Goal: Task Accomplishment & Management: Manage account settings

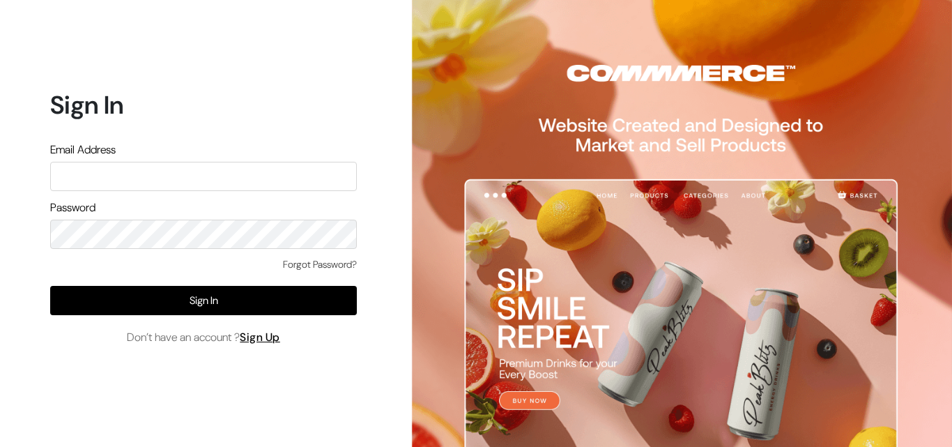
click at [153, 178] on input "text" at bounding box center [203, 176] width 307 height 29
type input "[EMAIL_ADDRESS][DOMAIN_NAME]"
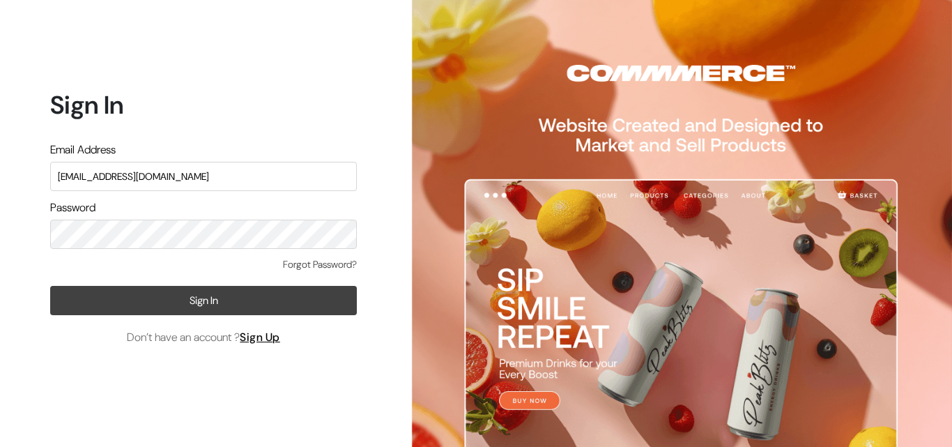
click at [245, 297] on button "Sign In" at bounding box center [203, 300] width 307 height 29
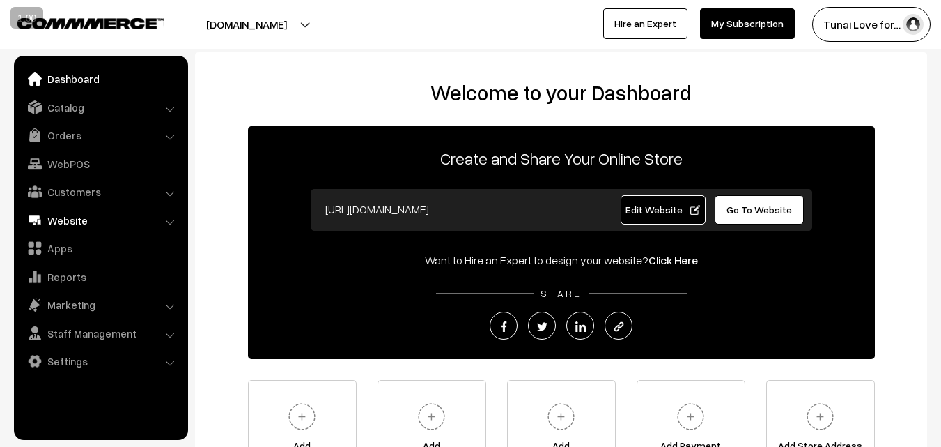
click at [63, 226] on link "Website" at bounding box center [100, 220] width 166 height 25
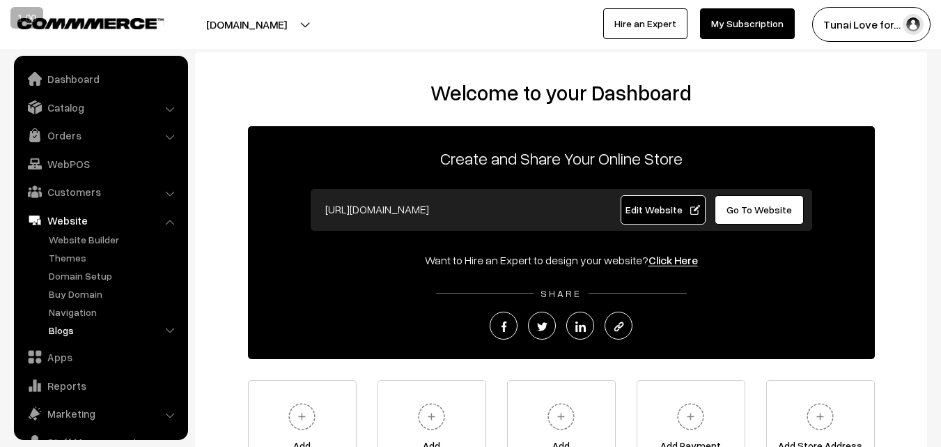
click at [55, 331] on link "Blogs" at bounding box center [114, 330] width 138 height 15
click at [74, 389] on link "Blogs" at bounding box center [120, 384] width 125 height 15
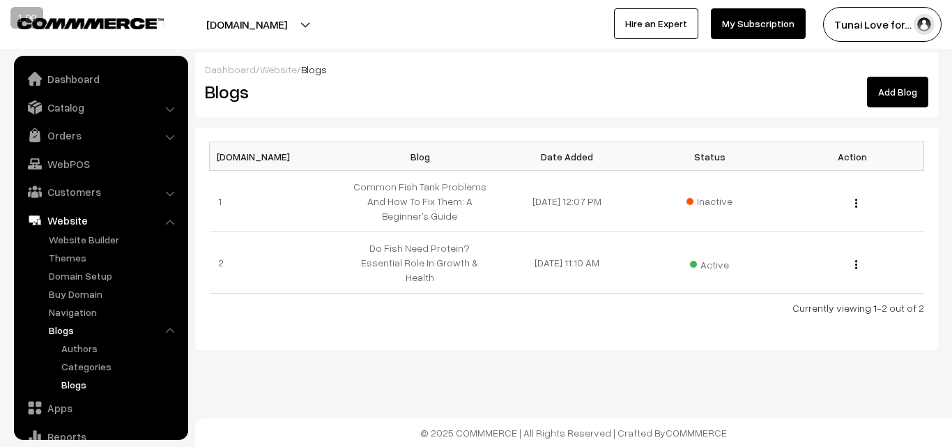
scroll to position [107, 0]
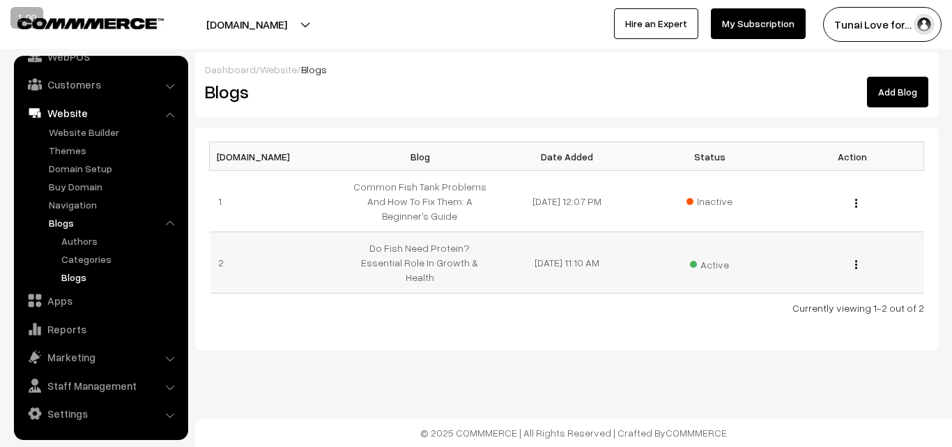
click at [859, 259] on div "Edit Blog Content Edit Blog Delete" at bounding box center [853, 262] width 126 height 15
click at [854, 259] on button "button" at bounding box center [855, 264] width 3 height 11
click at [629, 266] on td "24-09-2025 11:10 AM" at bounding box center [566, 262] width 143 height 61
click at [855, 260] on img "button" at bounding box center [856, 264] width 2 height 9
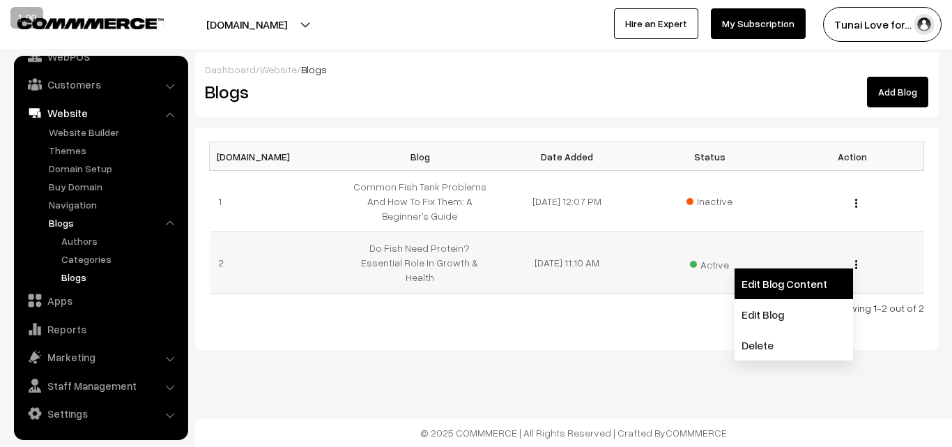
click at [778, 285] on link "Edit Blog Content" at bounding box center [794, 283] width 118 height 31
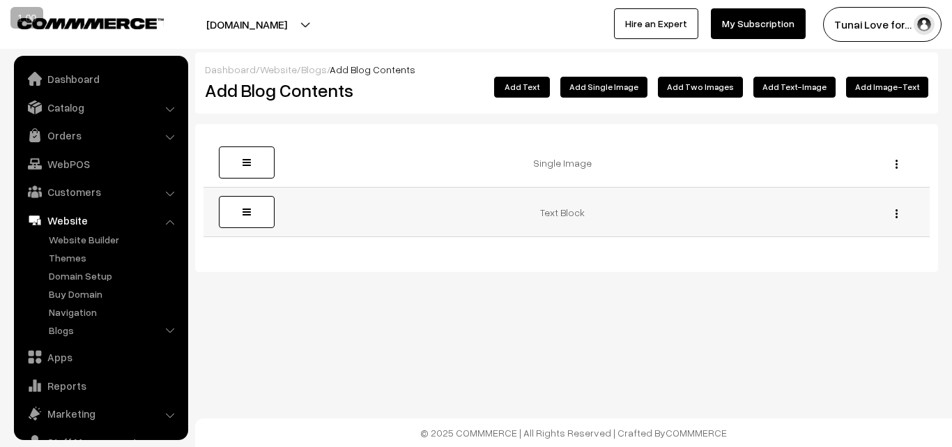
scroll to position [56, 0]
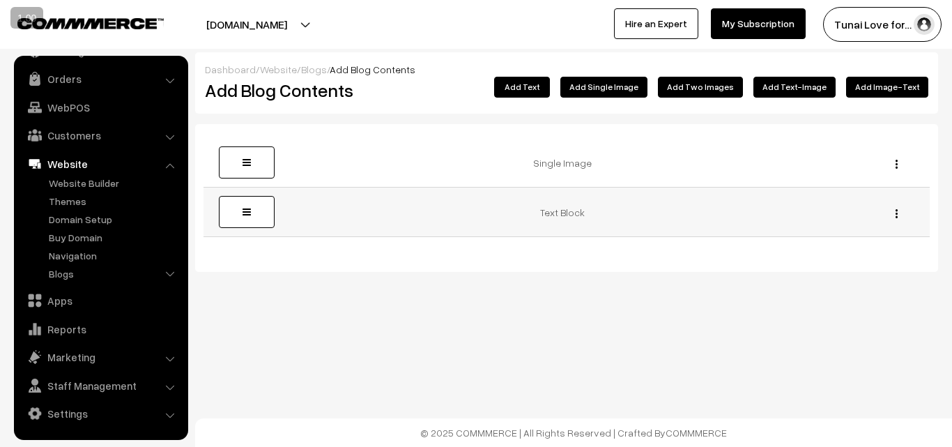
click at [897, 215] on img "button" at bounding box center [896, 213] width 2 height 9
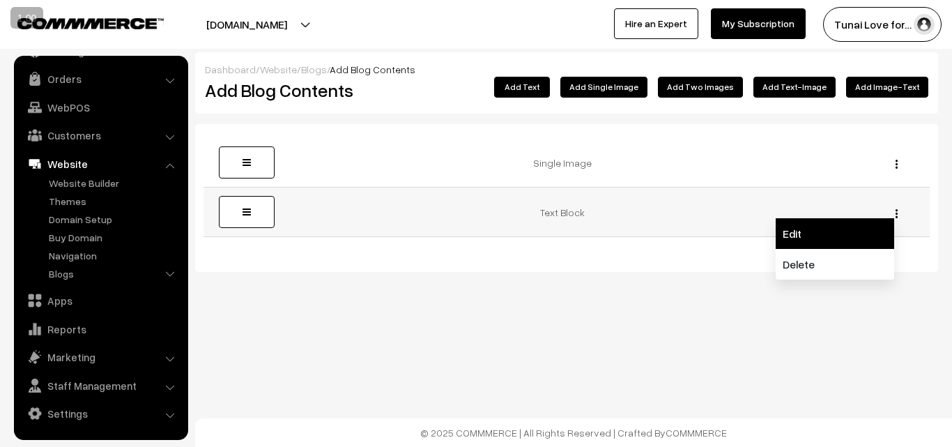
click at [859, 229] on link "Edit" at bounding box center [835, 233] width 118 height 31
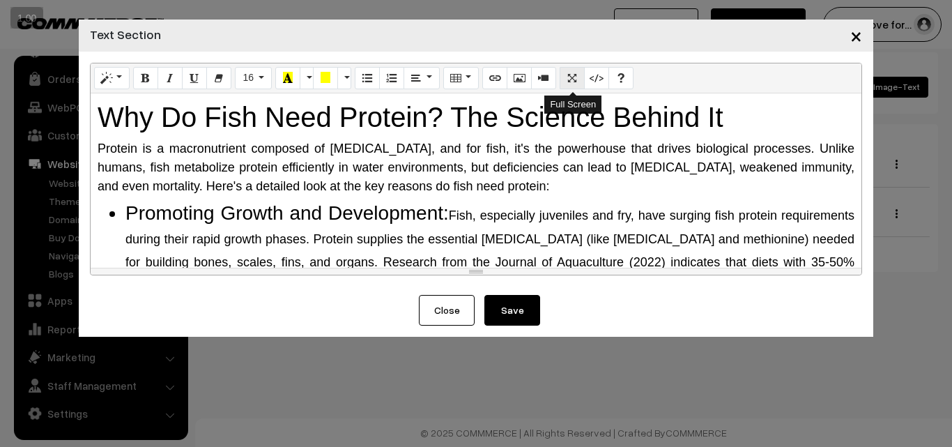
click at [568, 86] on button "Full Screen" at bounding box center [572, 78] width 25 height 22
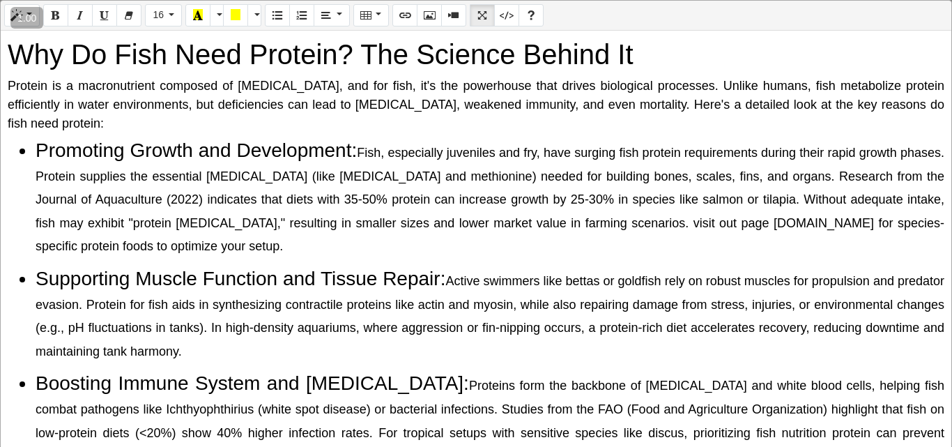
click at [666, 273] on li "Supporting Muscle Function and Tissue Repair: Active swimmers like bettas or go…" at bounding box center [490, 313] width 909 height 93
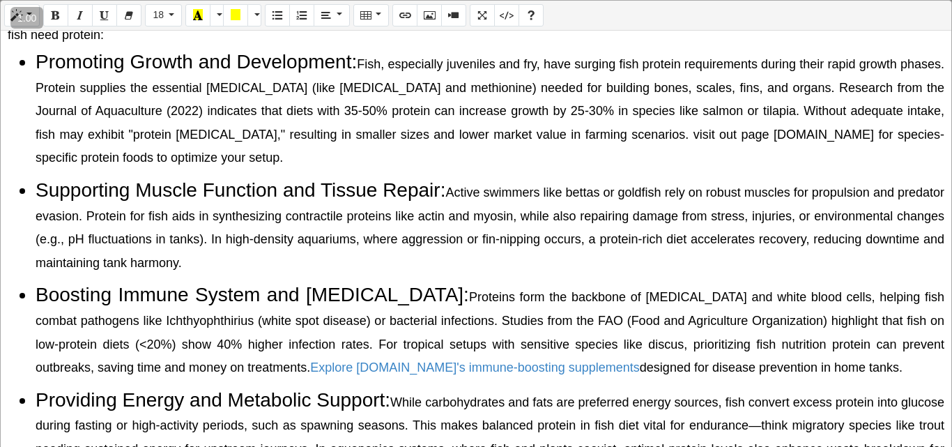
scroll to position [0, 0]
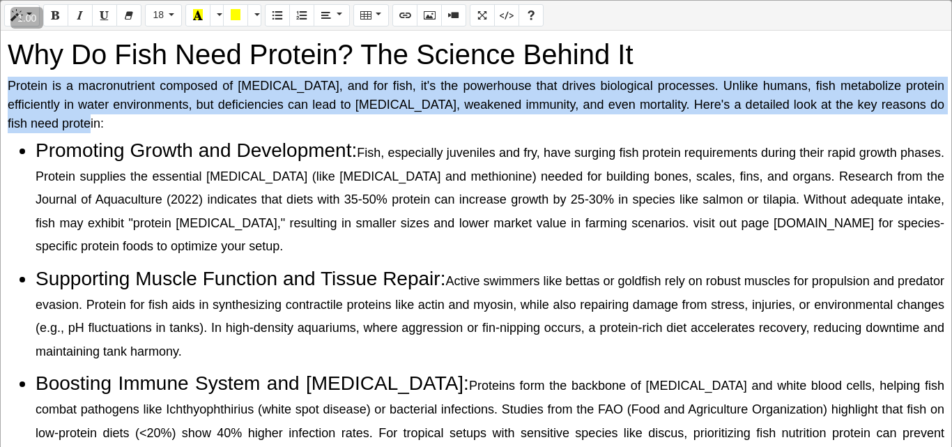
drag, startPoint x: 8, startPoint y: 86, endPoint x: 82, endPoint y: 121, distance: 82.6
click at [82, 121] on div "Protein is a macronutrient composed of amino acids, and for fish, it's the powe…" at bounding box center [476, 105] width 937 height 56
click at [168, 17] on button "18" at bounding box center [163, 15] width 37 height 22
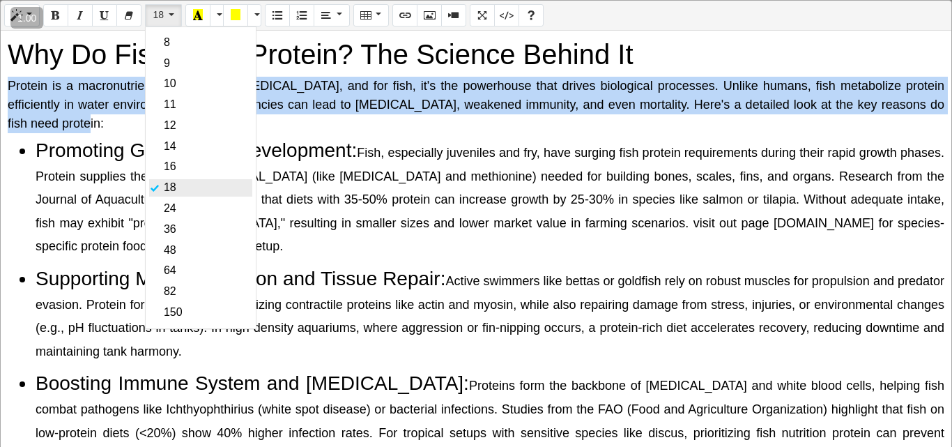
click at [167, 180] on link "18" at bounding box center [200, 187] width 103 height 17
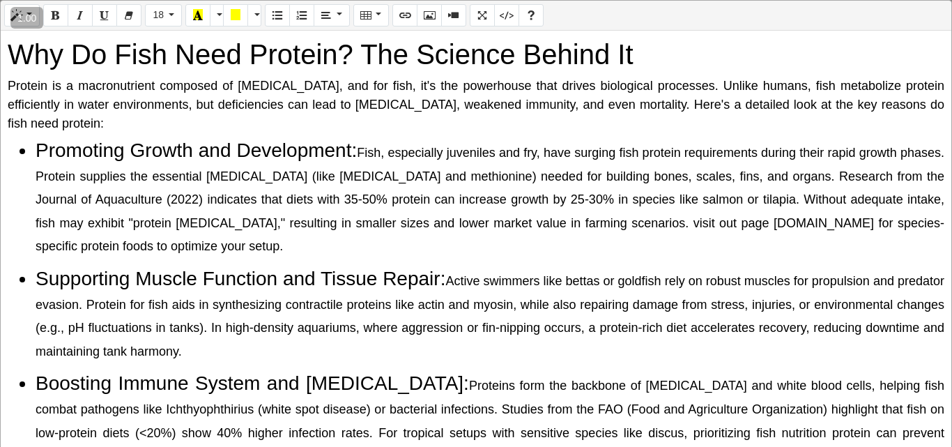
click at [181, 162] on li "Promoting Growth and Development: Fish, especially juveniles and fry, have surg…" at bounding box center [490, 197] width 909 height 117
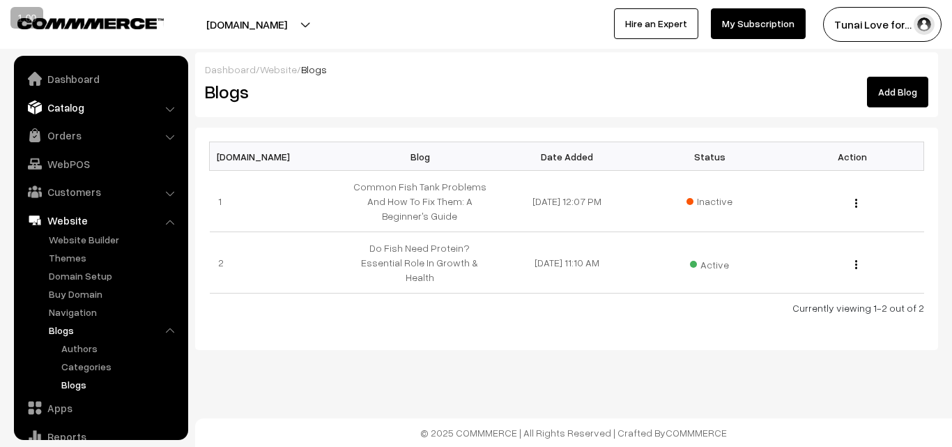
click at [120, 103] on link "Catalog" at bounding box center [100, 107] width 166 height 25
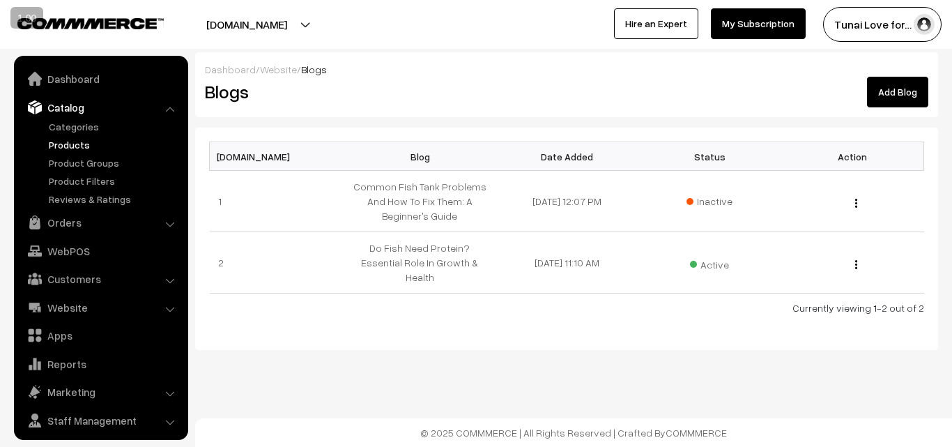
click at [75, 141] on link "Products" at bounding box center [114, 144] width 138 height 15
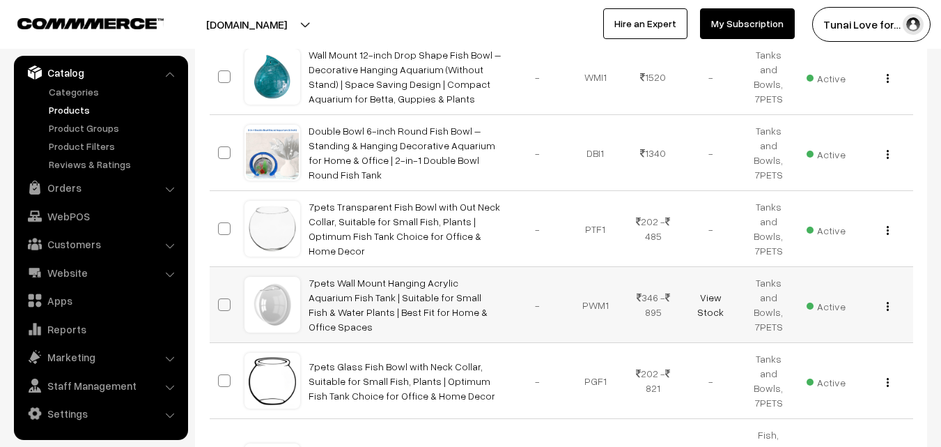
scroll to position [365, 0]
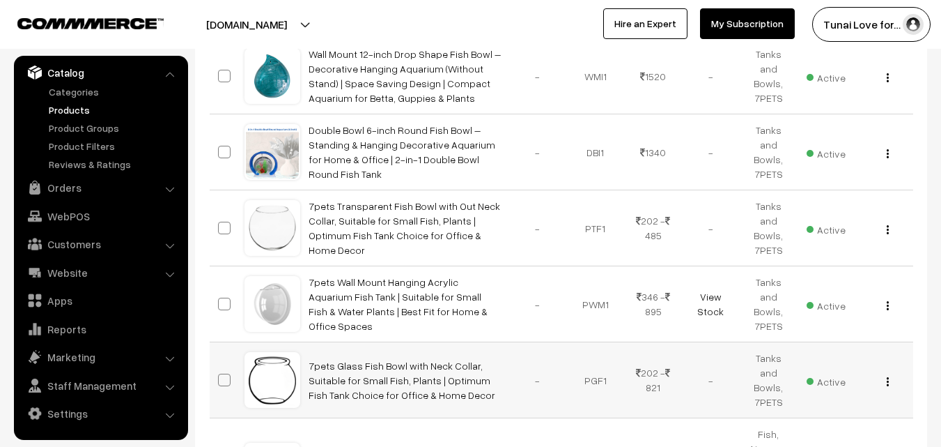
click at [286, 372] on div at bounding box center [272, 379] width 53 height 53
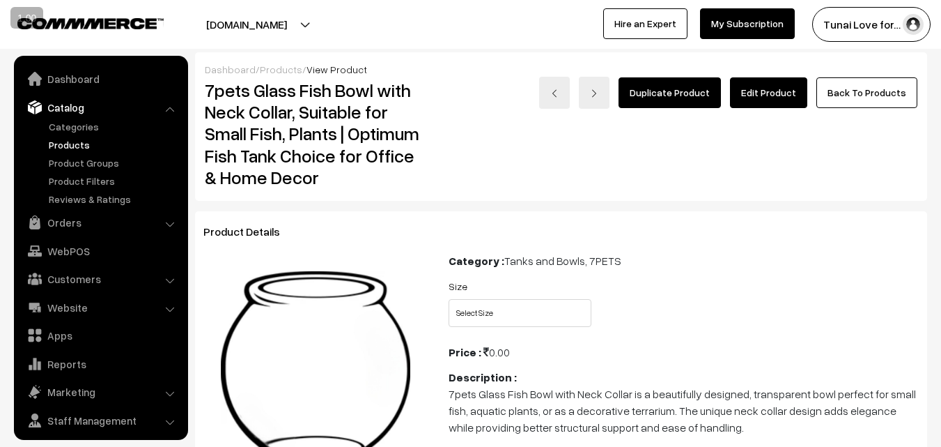
scroll to position [35, 0]
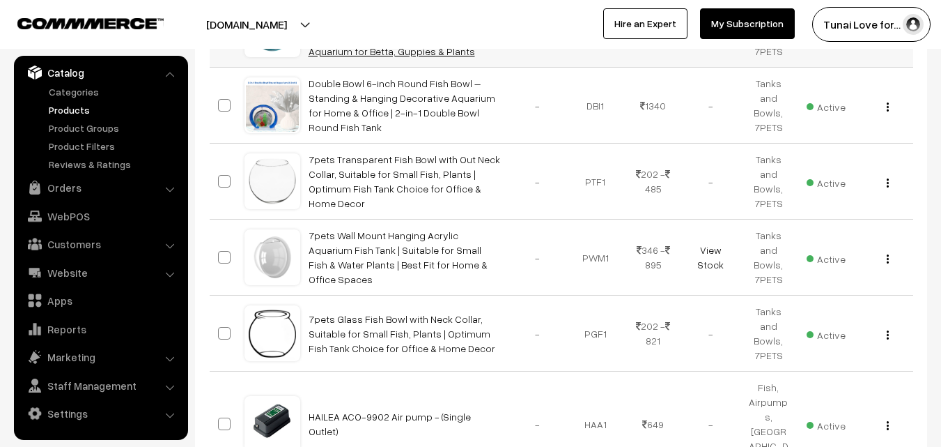
scroll to position [415, 0]
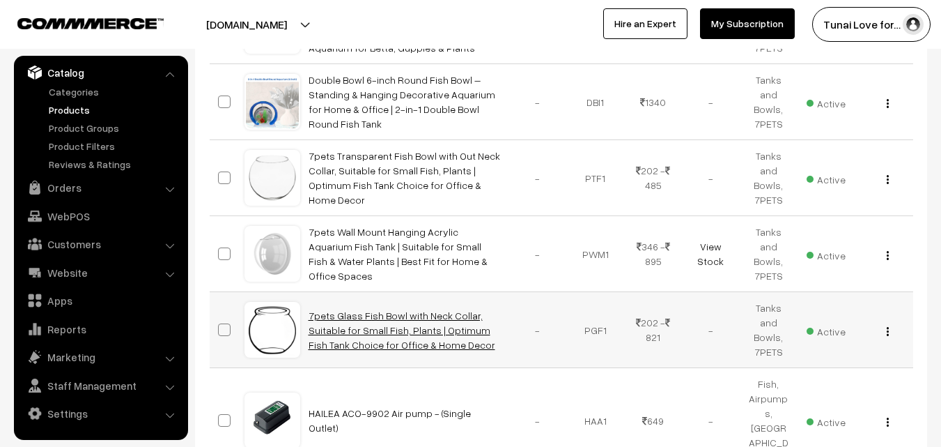
click at [337, 309] on link "7pets Glass Fish Bowl with Neck Collar, Suitable for Small Fish, Plants | Optim…" at bounding box center [402, 329] width 187 height 41
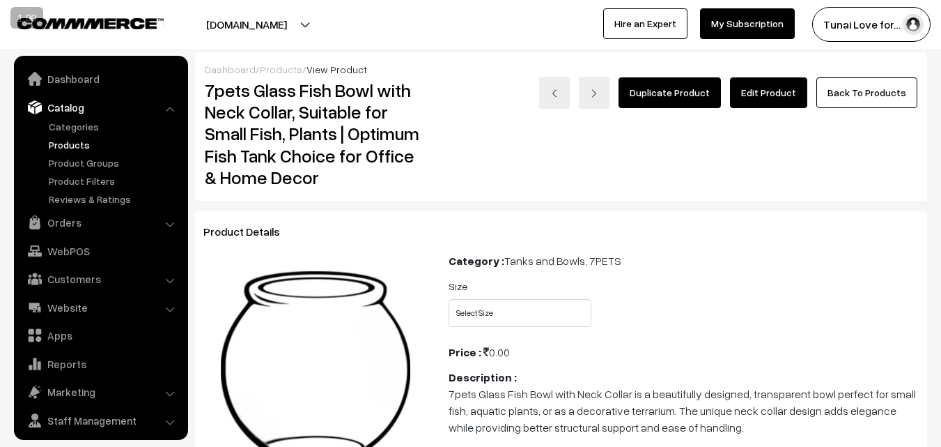
scroll to position [35, 0]
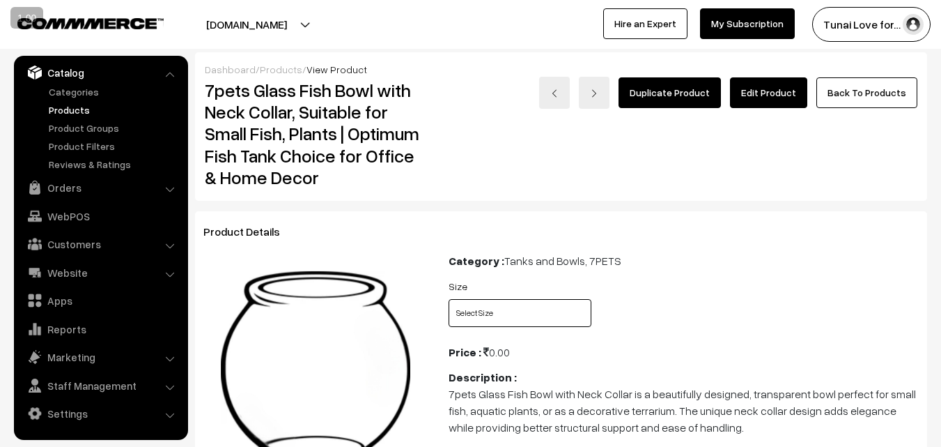
click at [518, 304] on select "Select Size 4 inches 6 inches 8 inches 10 inches 12 inches" at bounding box center [520, 313] width 143 height 28
click at [884, 307] on div "Size Select Size 4 inches 6 inches 8 inches 10 inches 12 inches" at bounding box center [683, 306] width 491 height 58
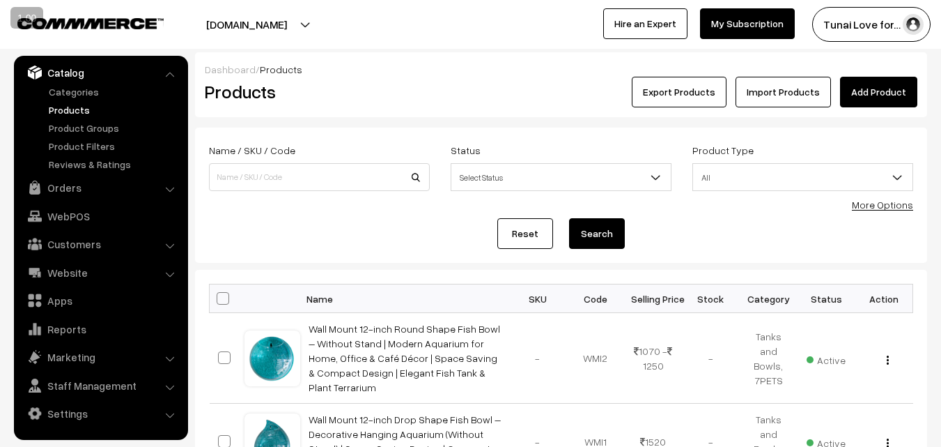
click at [895, 100] on link "Add Product" at bounding box center [878, 92] width 77 height 31
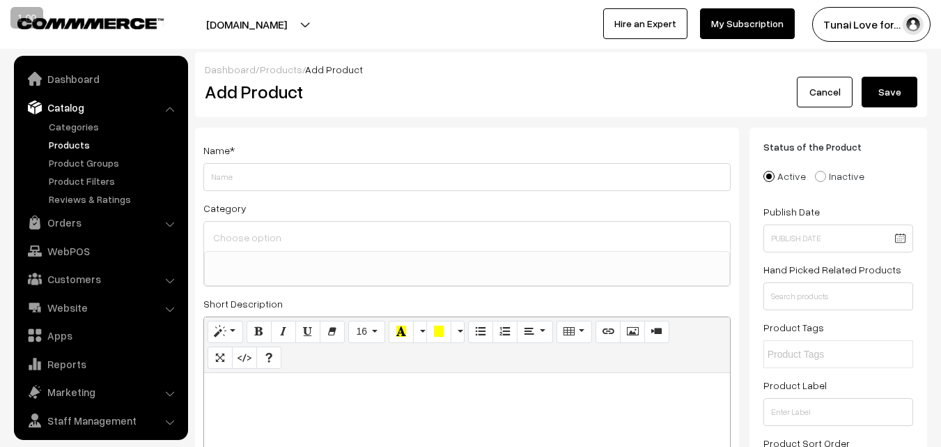
select select
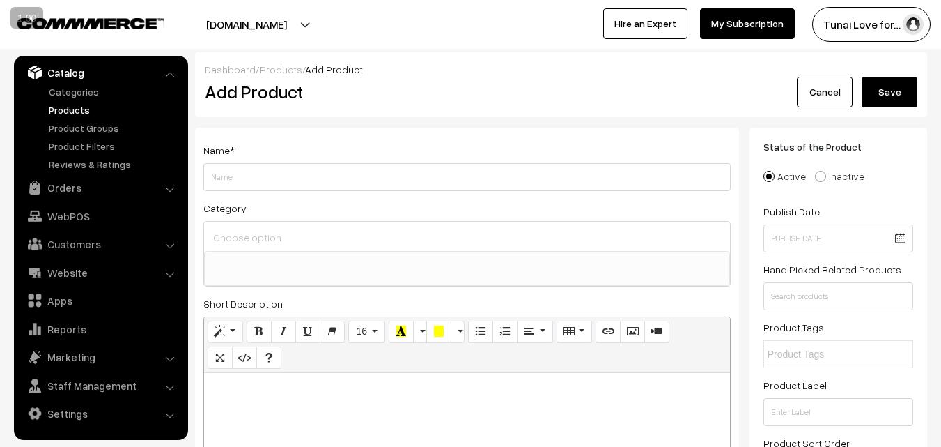
click at [393, 270] on span at bounding box center [467, 268] width 526 height 35
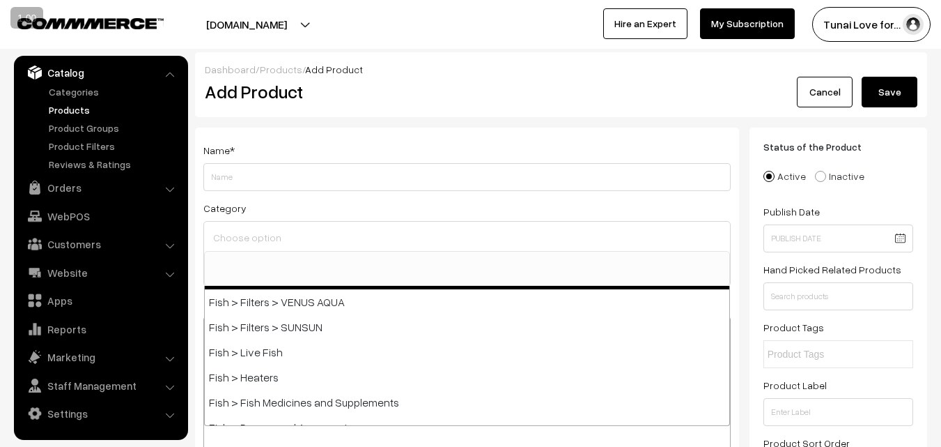
scroll to position [650, 0]
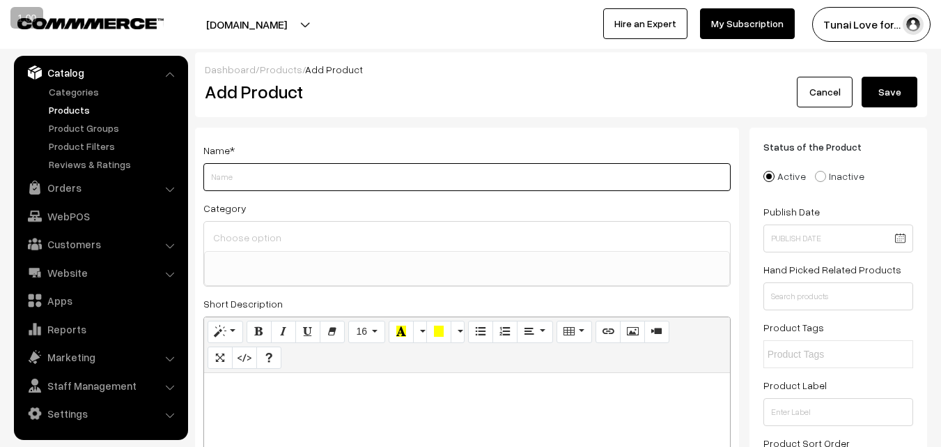
click at [537, 163] on input "Weight" at bounding box center [467, 177] width 528 height 28
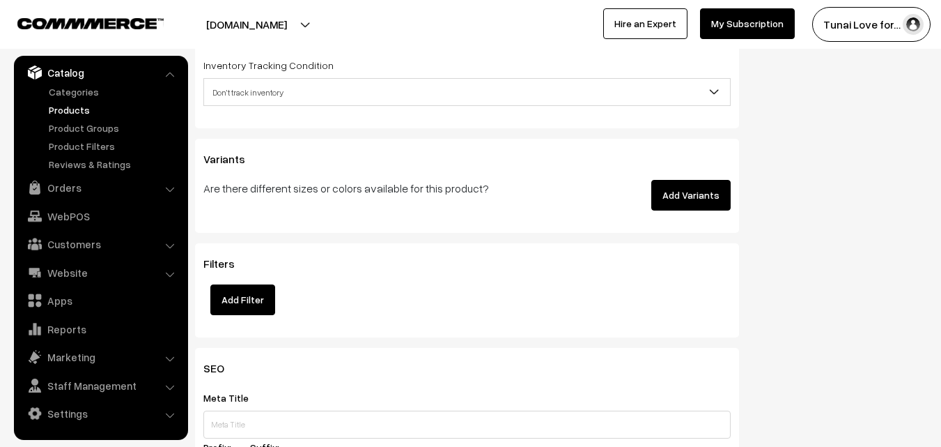
scroll to position [1812, 0]
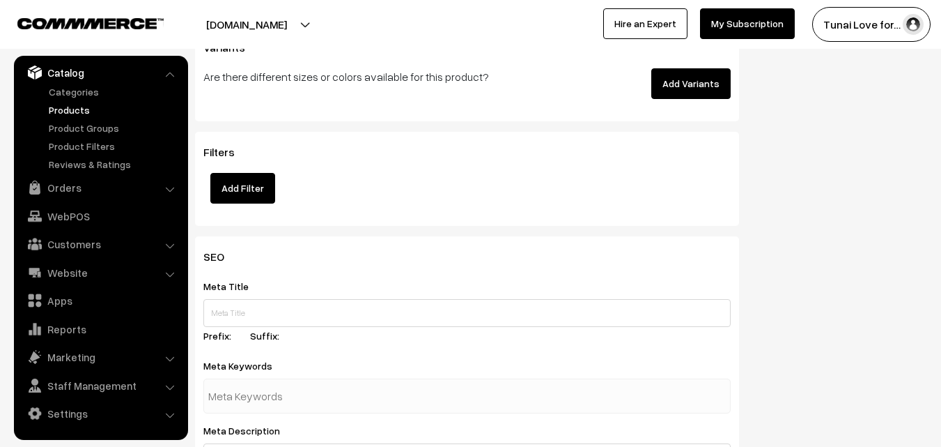
drag, startPoint x: 468, startPoint y: 259, endPoint x: 394, endPoint y: 162, distance: 122.8
click at [394, 162] on div "Filters Add Filter" at bounding box center [467, 175] width 528 height 58
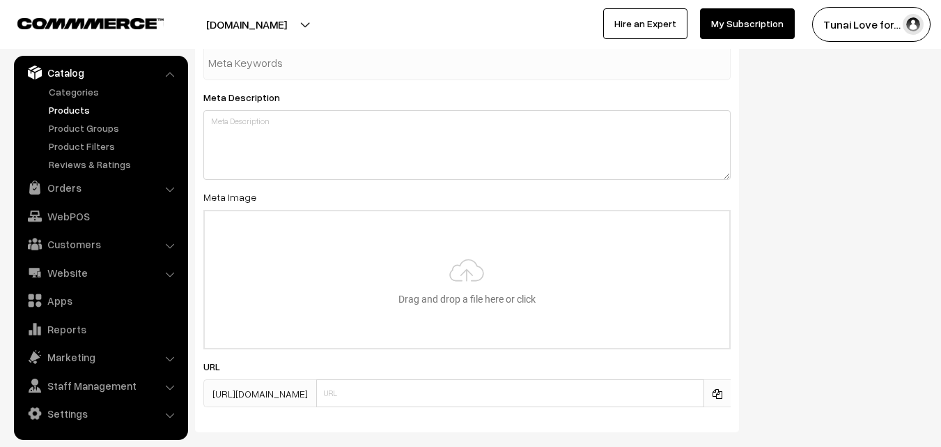
scroll to position [2146, 0]
click at [797, 211] on div "SEO Meta Title Prefix: Suffix: Meta Keywords Meta Description Meta Image Drag a…" at bounding box center [561, 171] width 753 height 539
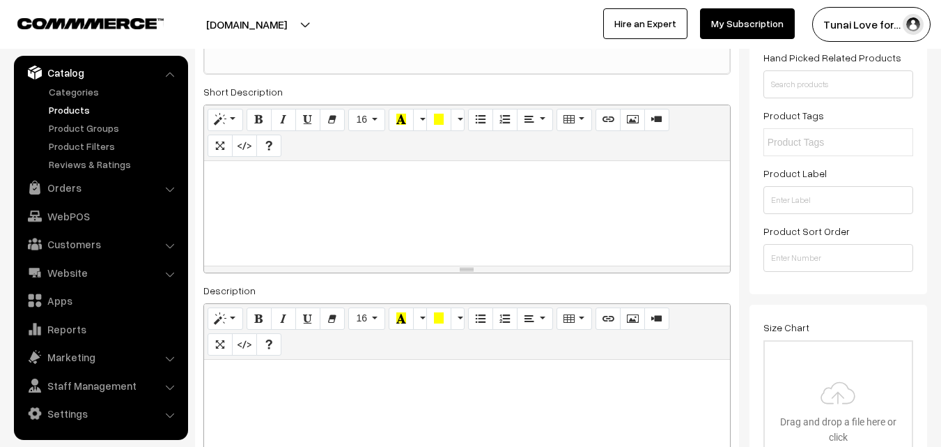
scroll to position [216, 0]
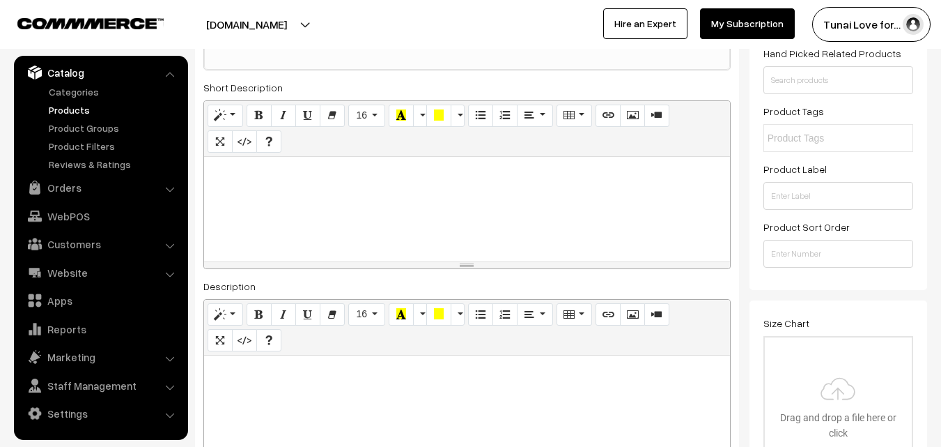
click at [300, 192] on div at bounding box center [467, 209] width 526 height 105
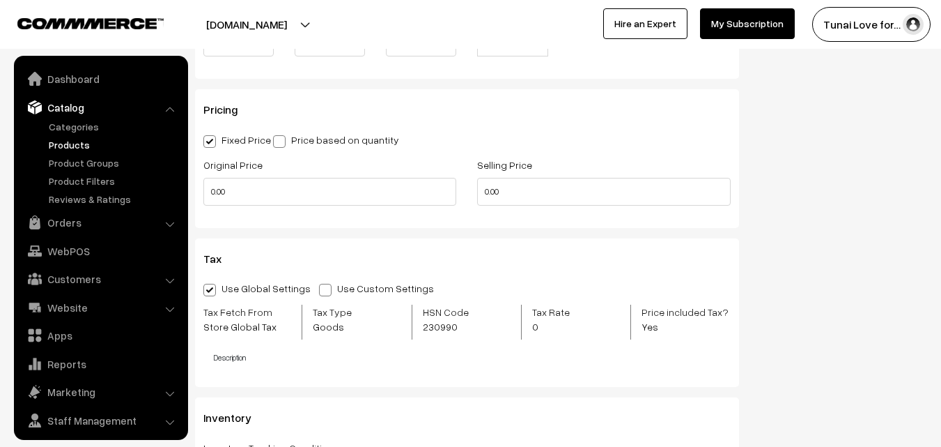
scroll to position [1320, 0]
click at [96, 394] on link "Marketing" at bounding box center [100, 391] width 166 height 25
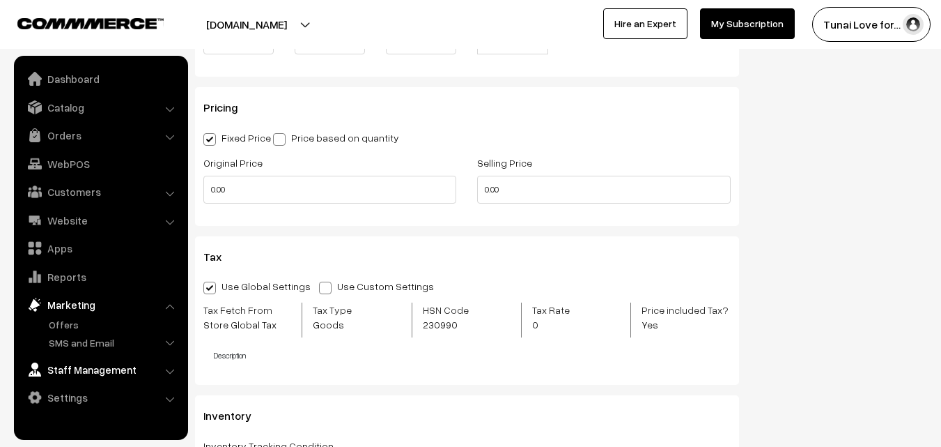
click at [89, 370] on link "Staff Management" at bounding box center [100, 369] width 166 height 25
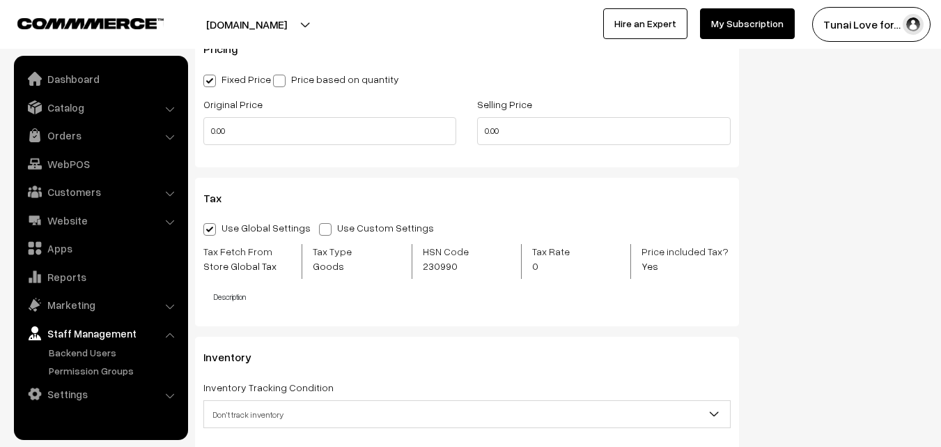
scroll to position [1379, 0]
click at [72, 394] on link "Settings" at bounding box center [100, 393] width 166 height 25
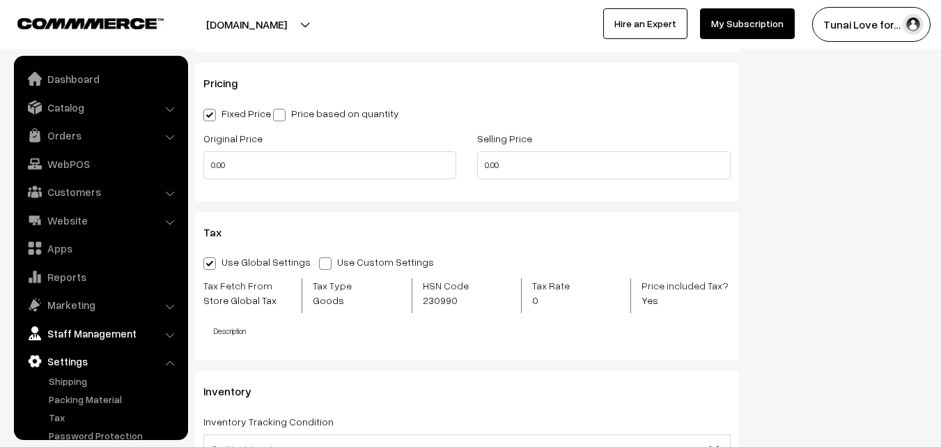
scroll to position [1344, 0]
click at [98, 218] on link "Website" at bounding box center [100, 220] width 166 height 25
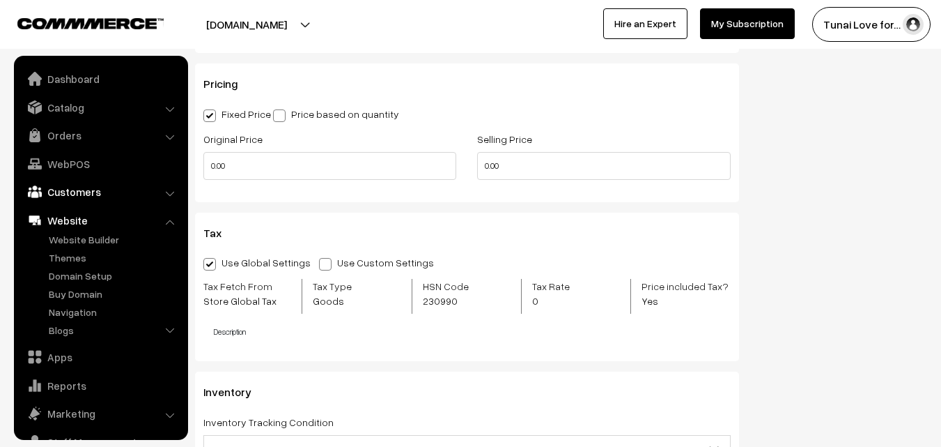
click at [77, 191] on link "Customers" at bounding box center [100, 191] width 166 height 25
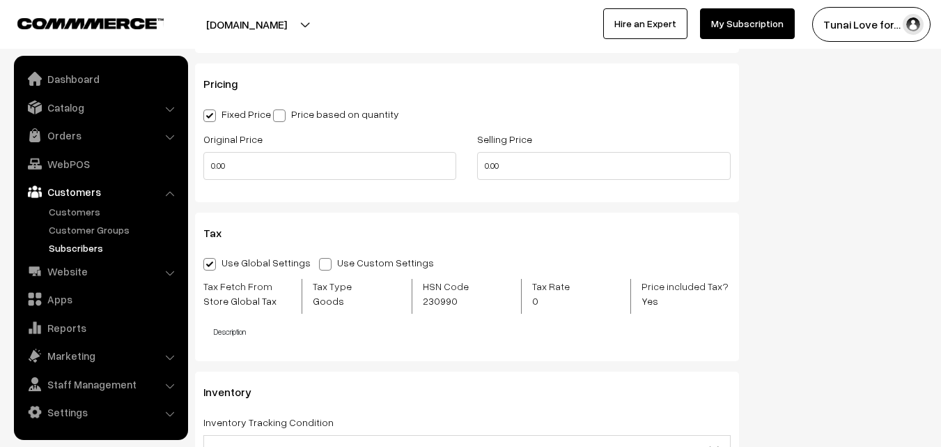
click at [82, 247] on link "Subscribers" at bounding box center [114, 247] width 138 height 15
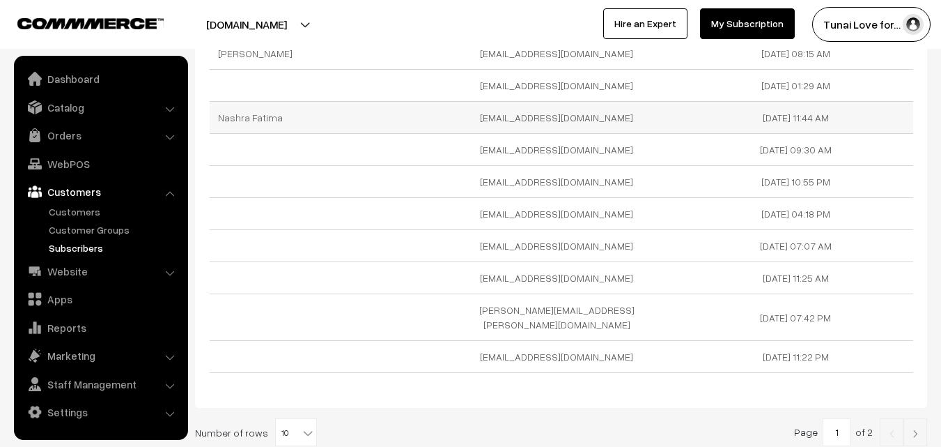
scroll to position [216, 0]
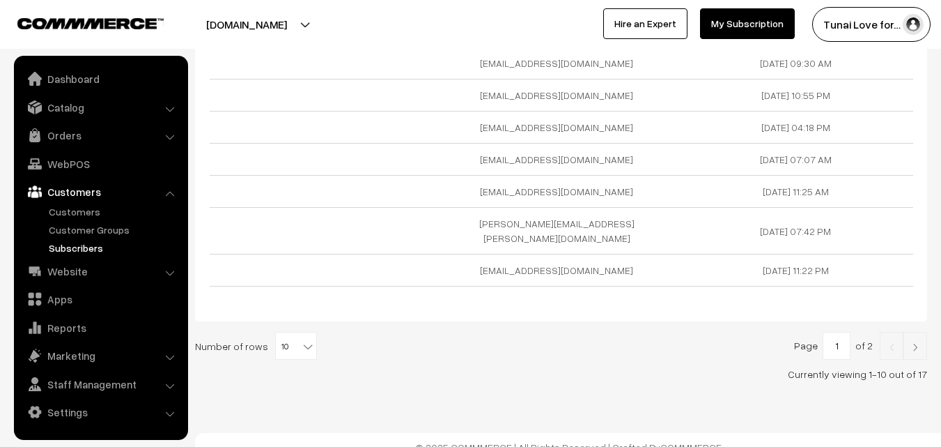
click at [924, 332] on link at bounding box center [916, 346] width 24 height 28
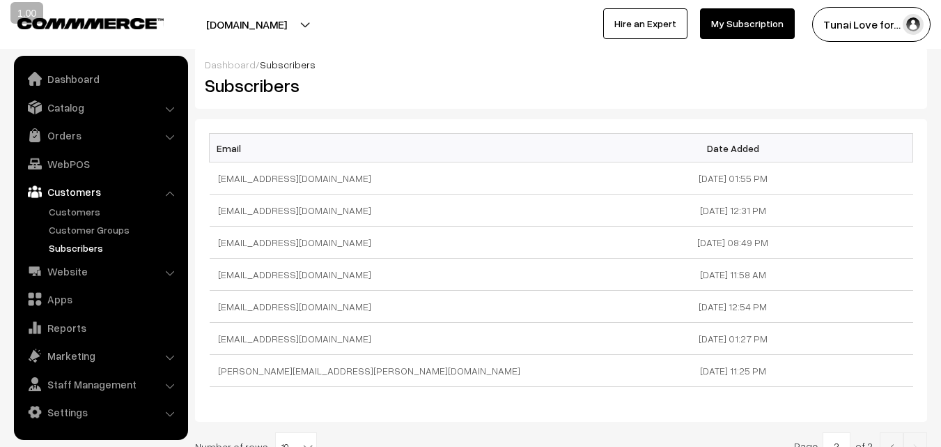
scroll to position [4, 0]
click at [129, 223] on link "Customer Groups" at bounding box center [114, 229] width 138 height 15
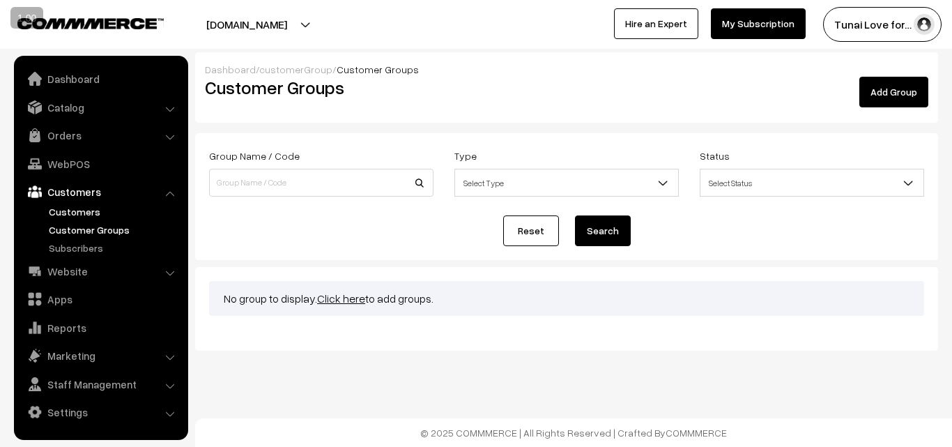
click at [76, 211] on link "Customers" at bounding box center [114, 211] width 138 height 15
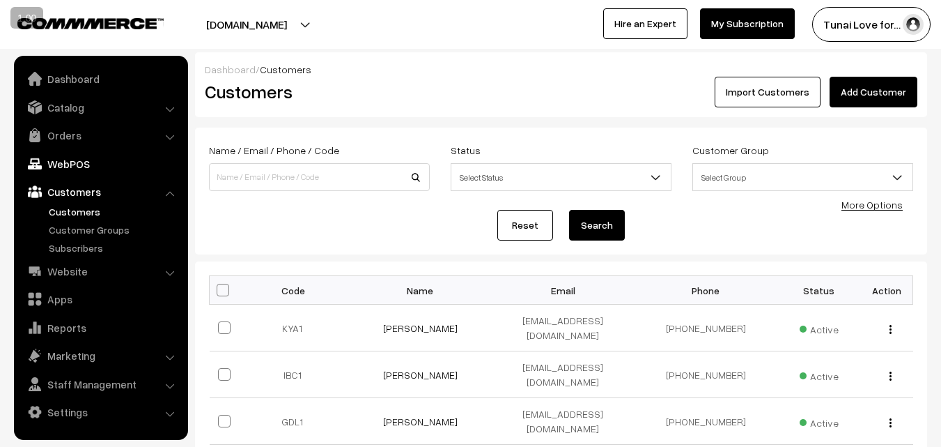
click at [75, 169] on link "WebPOS" at bounding box center [100, 163] width 166 height 25
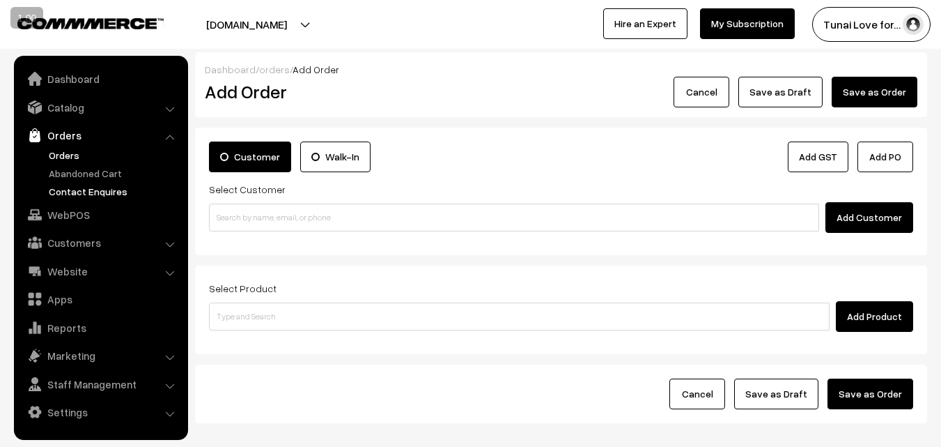
click at [59, 194] on link "Contact Enquires" at bounding box center [114, 191] width 138 height 15
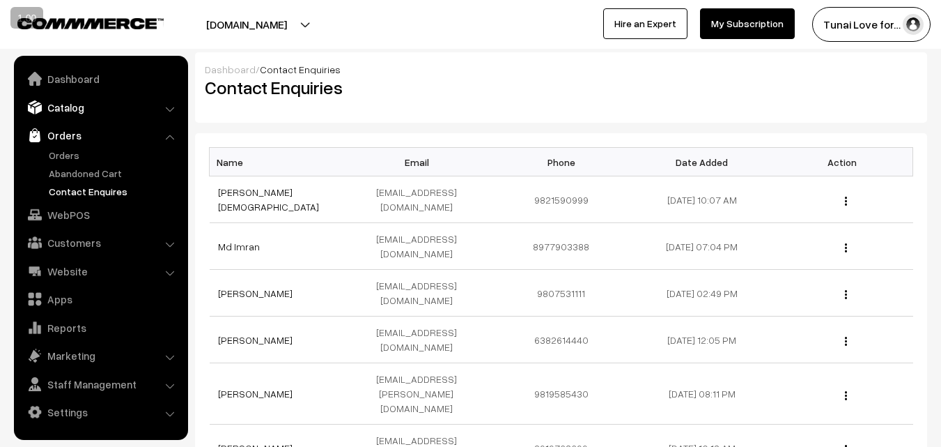
click at [61, 113] on link "Catalog" at bounding box center [100, 107] width 166 height 25
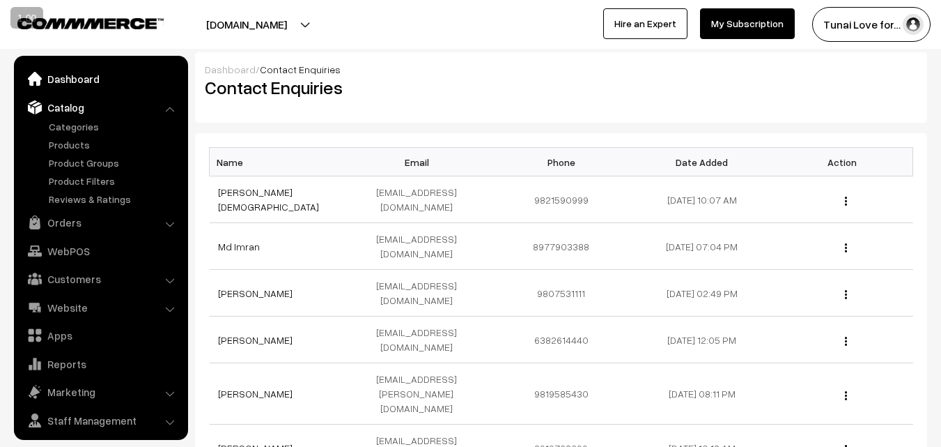
click at [68, 70] on link "Dashboard" at bounding box center [100, 78] width 166 height 25
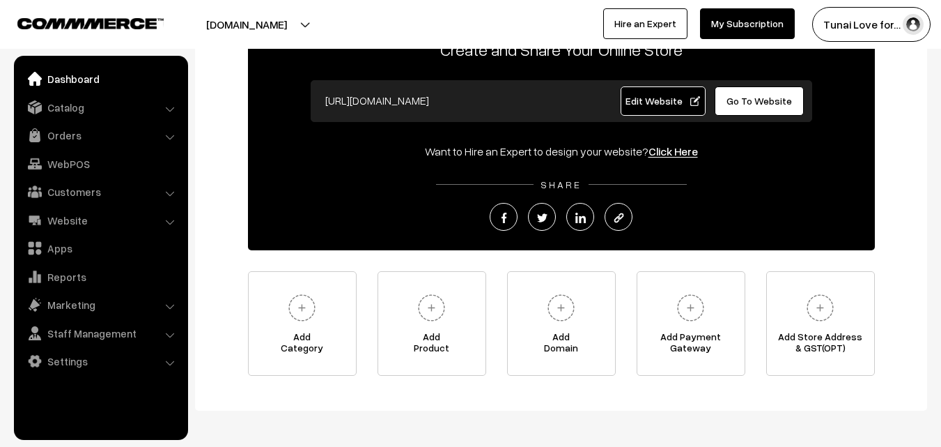
scroll to position [109, 0]
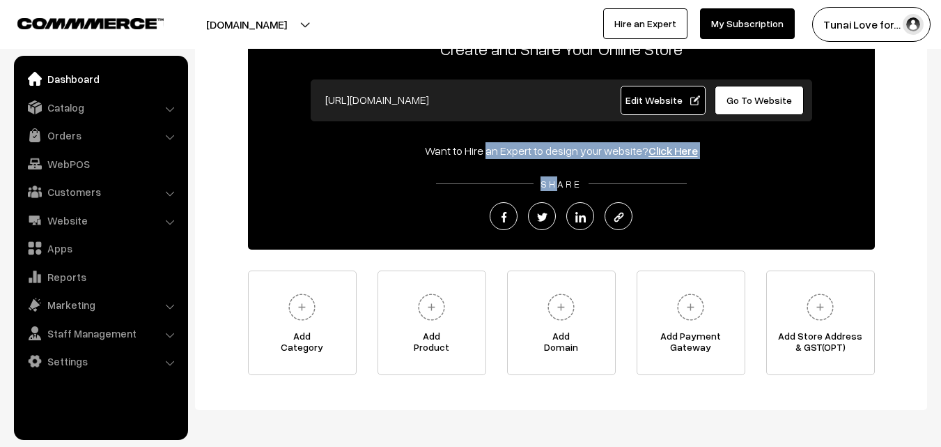
drag, startPoint x: 443, startPoint y: 148, endPoint x: 555, endPoint y: 162, distance: 113.1
click at [555, 162] on div "Create and Share Your Online Store [URL][DOMAIN_NAME] Edit Website Go To Websit…" at bounding box center [561, 133] width 627 height 233
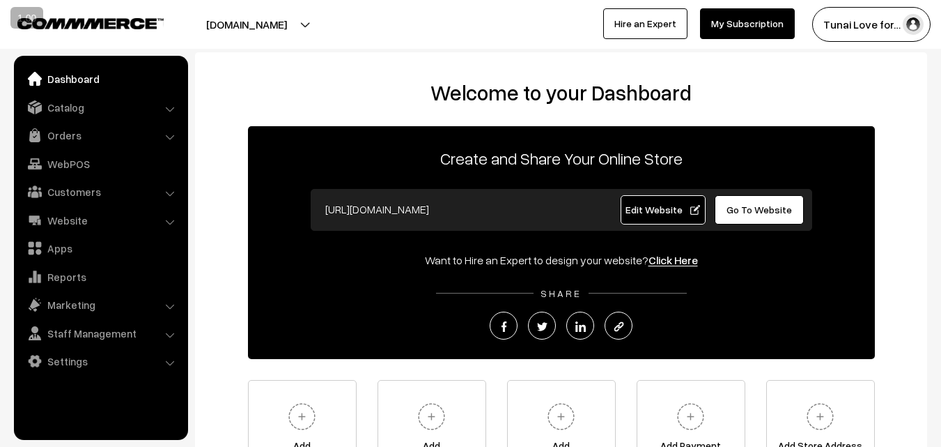
click at [709, 107] on div "Welcome to your Dashboard Create and Share Your Online Store [URL][DOMAIN_NAME]…" at bounding box center [561, 282] width 705 height 404
click at [654, 258] on link "Click Here" at bounding box center [673, 260] width 49 height 14
click at [210, 83] on h2 "Welcome to your Dashboard" at bounding box center [561, 92] width 705 height 25
click at [99, 229] on link "Website" at bounding box center [100, 220] width 166 height 25
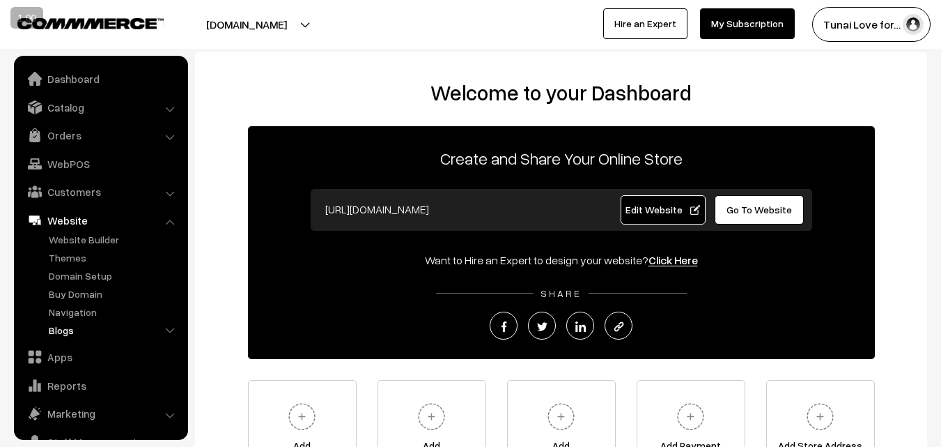
click at [67, 330] on link "Blogs" at bounding box center [114, 330] width 138 height 15
click at [98, 143] on link "Orders" at bounding box center [100, 135] width 166 height 25
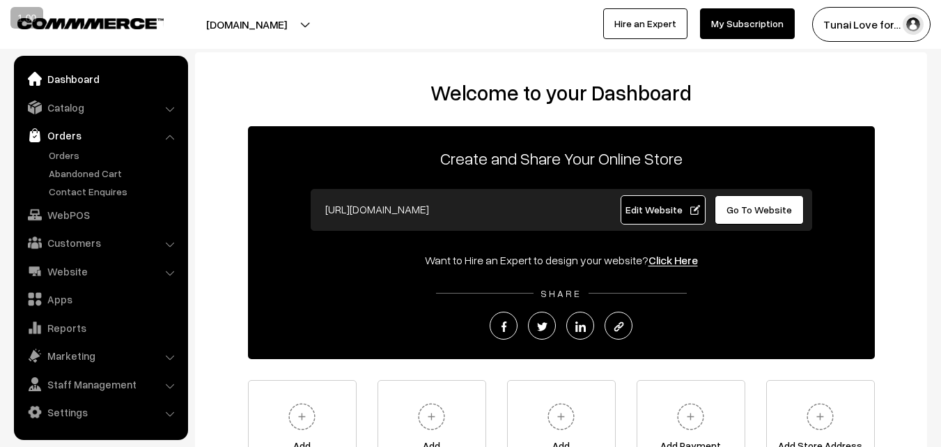
click at [79, 89] on link "Dashboard" at bounding box center [100, 78] width 166 height 25
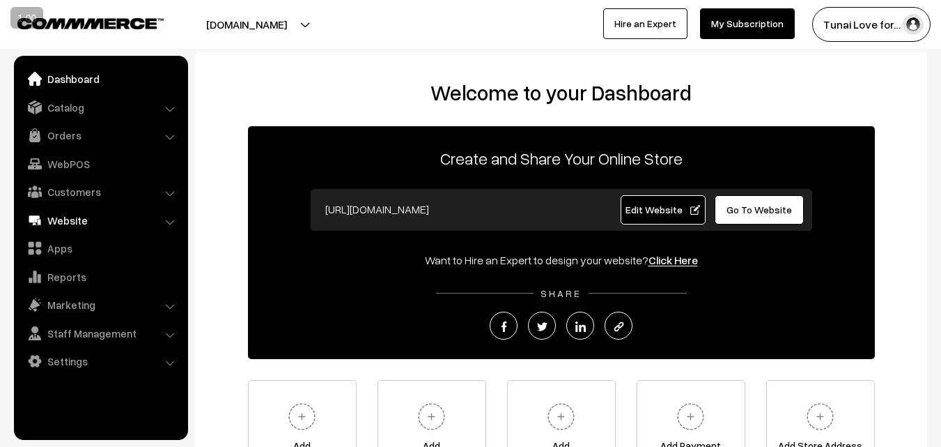
click at [69, 220] on link "Website" at bounding box center [100, 220] width 166 height 25
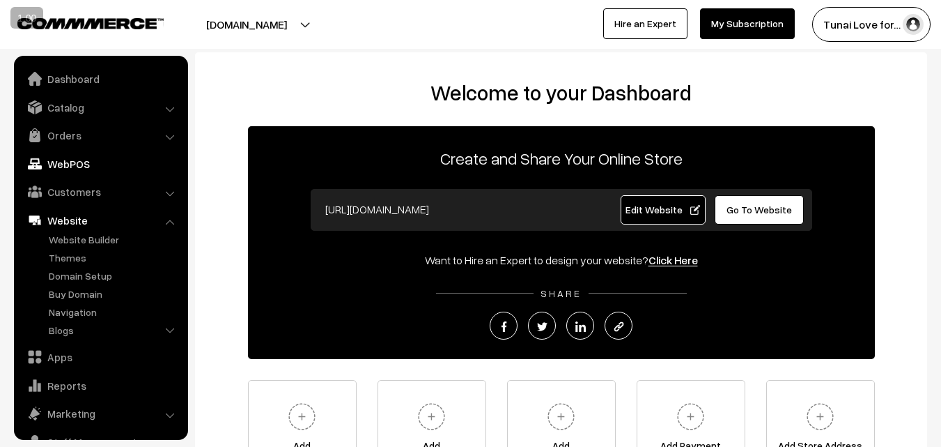
click at [138, 174] on link "WebPOS" at bounding box center [100, 163] width 166 height 25
